Goal: Transaction & Acquisition: Purchase product/service

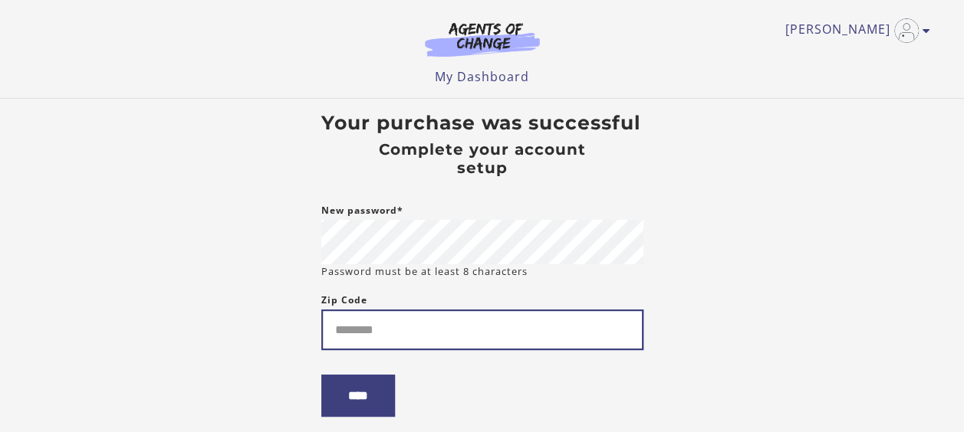
click at [394, 337] on input "Zip Code" at bounding box center [482, 330] width 322 height 41
type input "*****"
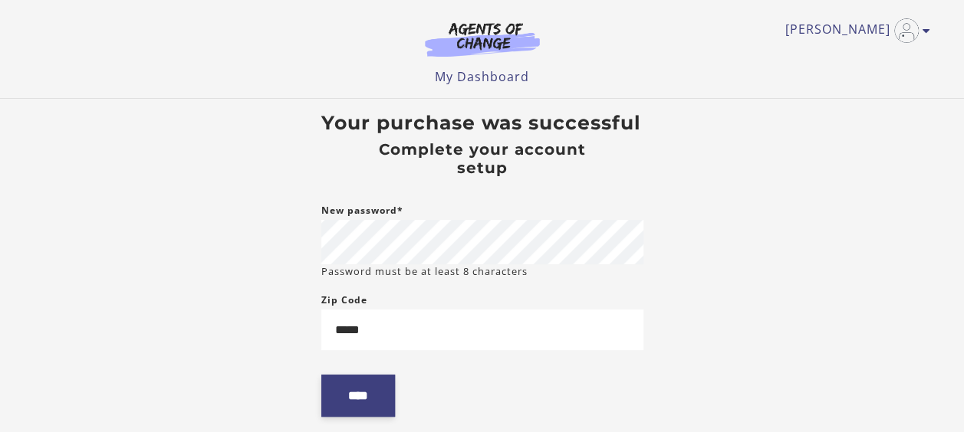
click at [358, 409] on input "****" at bounding box center [358, 396] width 74 height 42
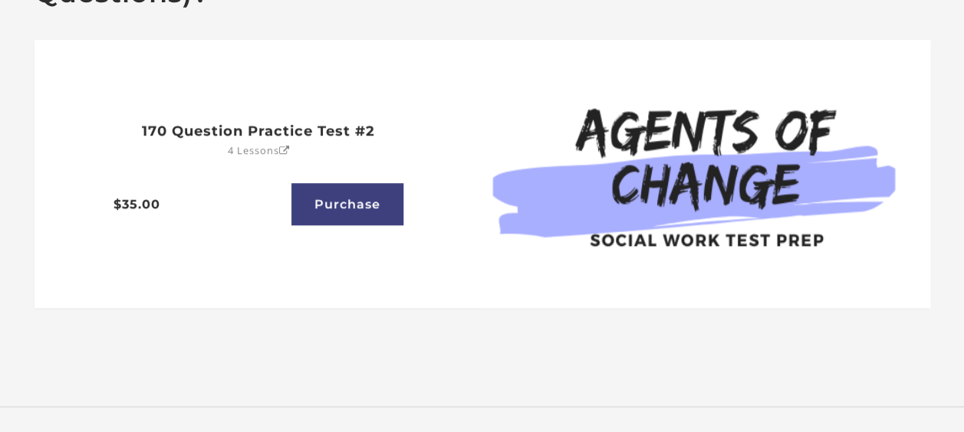
scroll to position [610, 0]
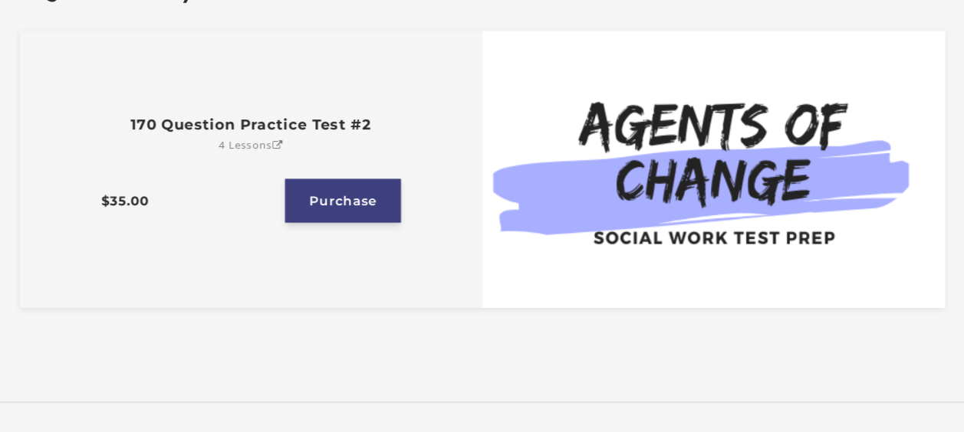
click at [334, 202] on link "Purchase" at bounding box center [343, 201] width 116 height 44
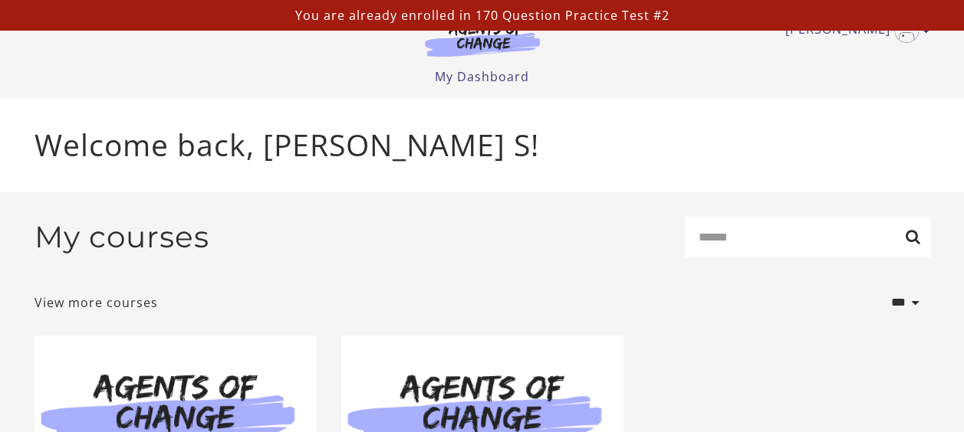
click at [508, 162] on p "Welcome back, Robin S!" at bounding box center [481, 145] width 895 height 45
click at [875, 31] on link "[PERSON_NAME]" at bounding box center [853, 30] width 137 height 25
click at [849, 56] on link "My Account" at bounding box center [866, 56] width 135 height 26
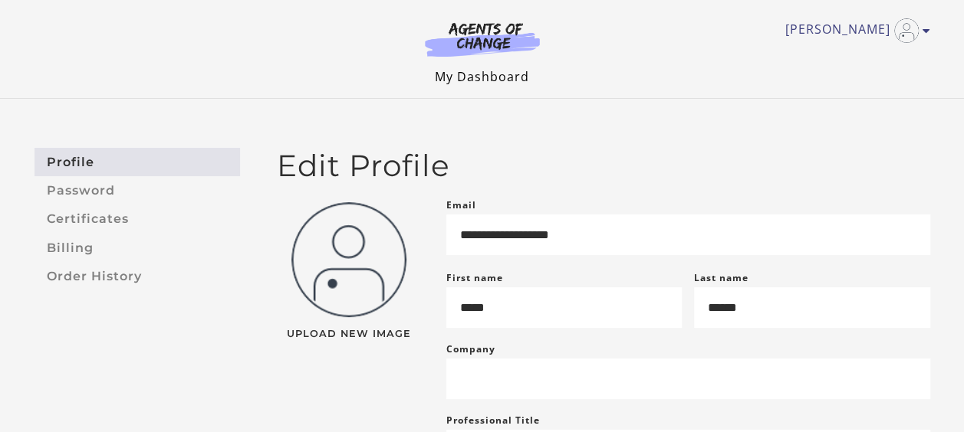
click at [459, 78] on link "My Dashboard" at bounding box center [482, 76] width 94 height 17
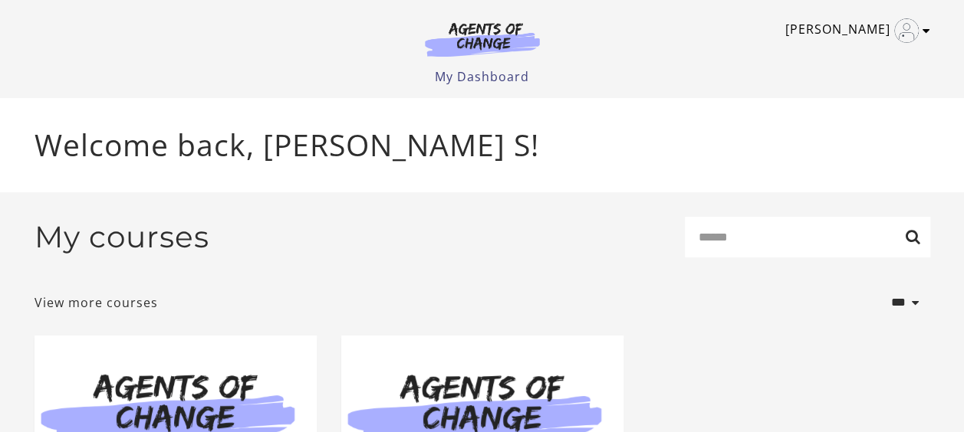
click at [900, 29] on img "Toggle menu" at bounding box center [906, 30] width 25 height 25
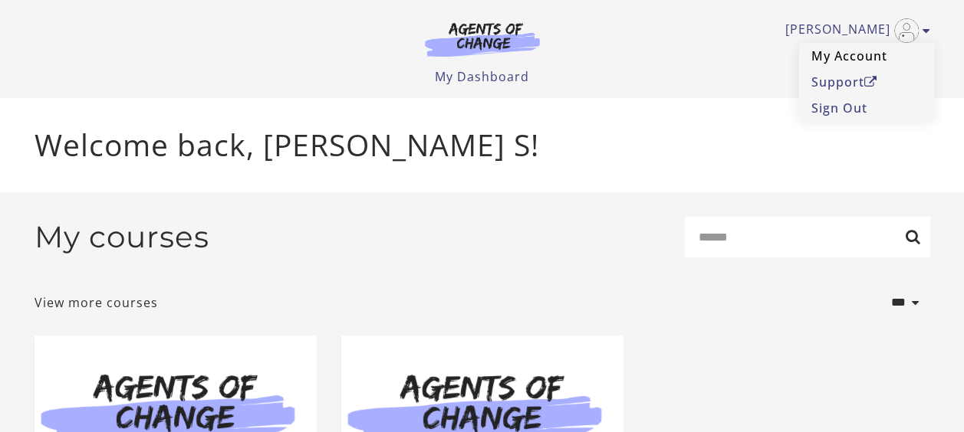
click at [826, 60] on link "My Account" at bounding box center [866, 56] width 135 height 26
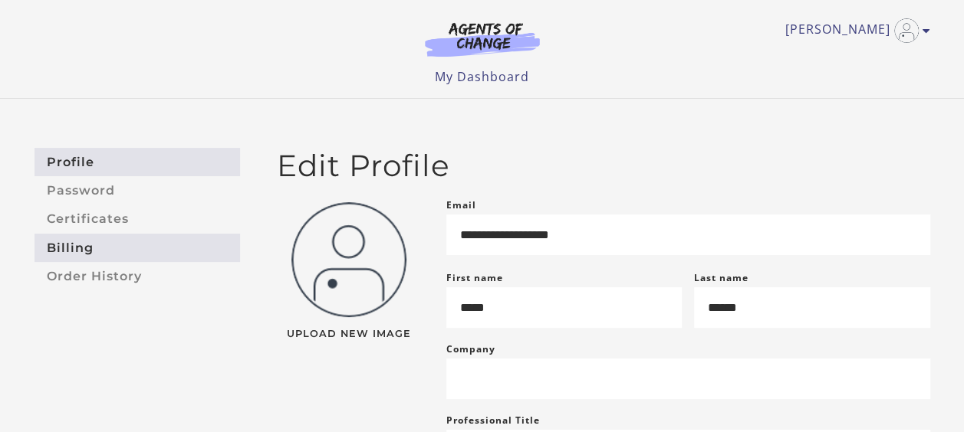
click at [84, 249] on link "Billing" at bounding box center [136, 248] width 205 height 28
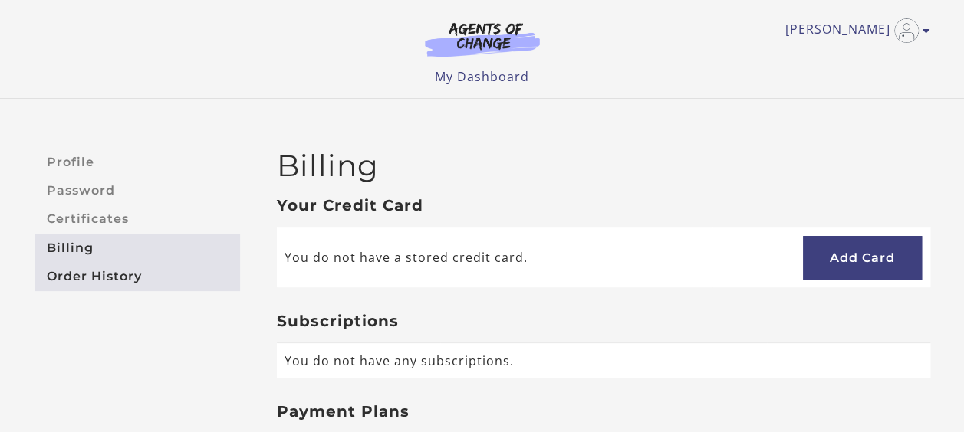
click at [90, 275] on link "Order History" at bounding box center [136, 276] width 205 height 28
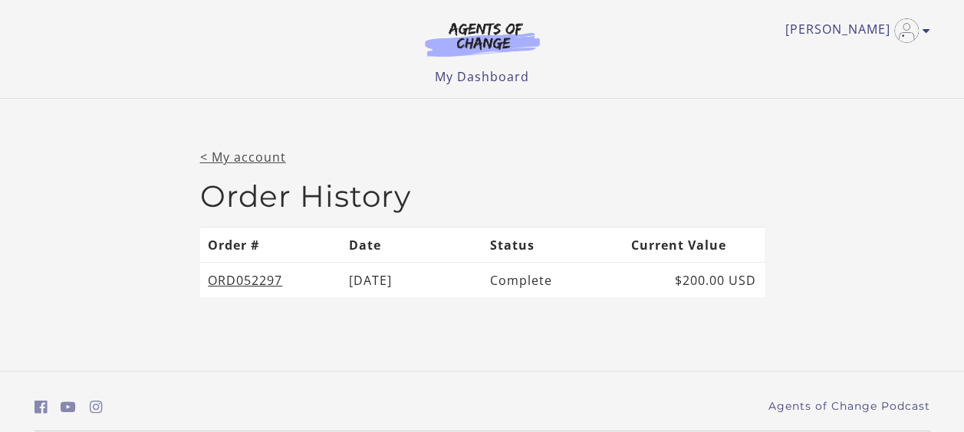
click at [243, 157] on link "< My account" at bounding box center [243, 157] width 86 height 17
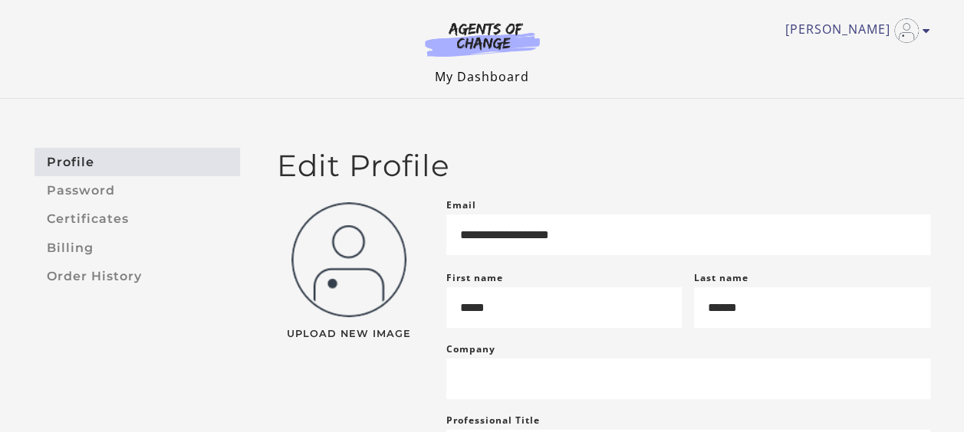
click at [469, 80] on link "My Dashboard" at bounding box center [482, 76] width 94 height 17
